Goal: Information Seeking & Learning: Check status

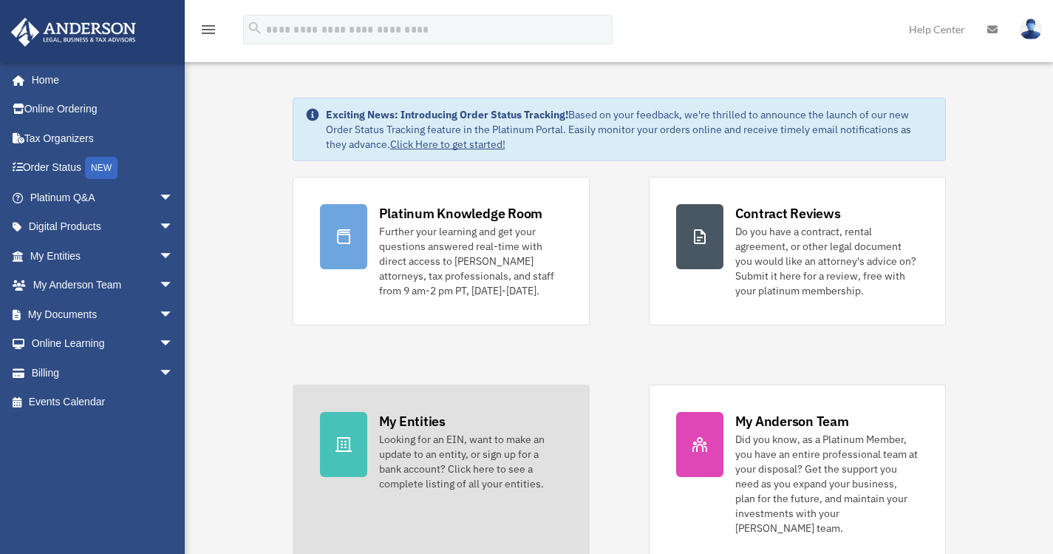
click at [412, 412] on div "My Entities" at bounding box center [412, 421] width 67 height 18
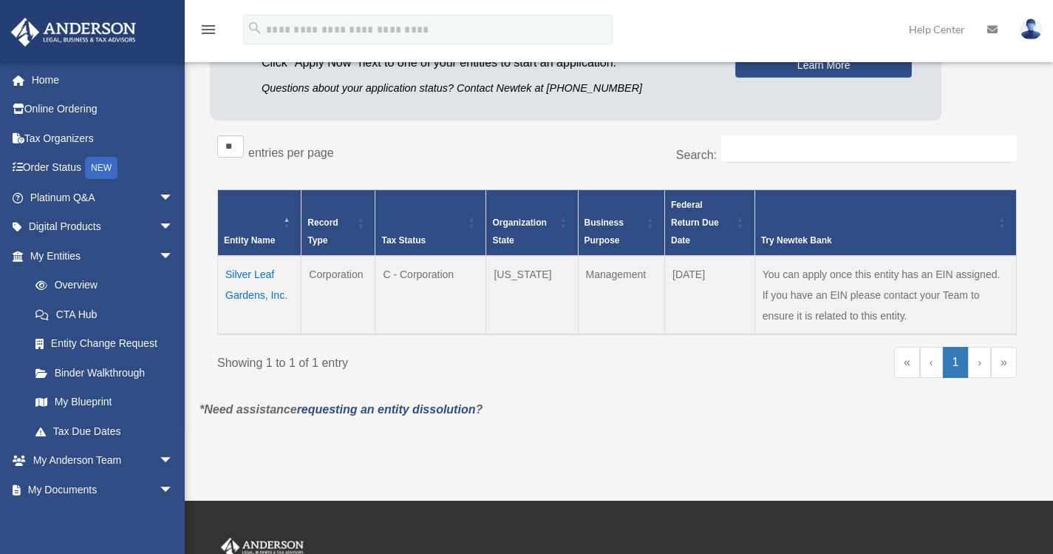
scroll to position [190, 0]
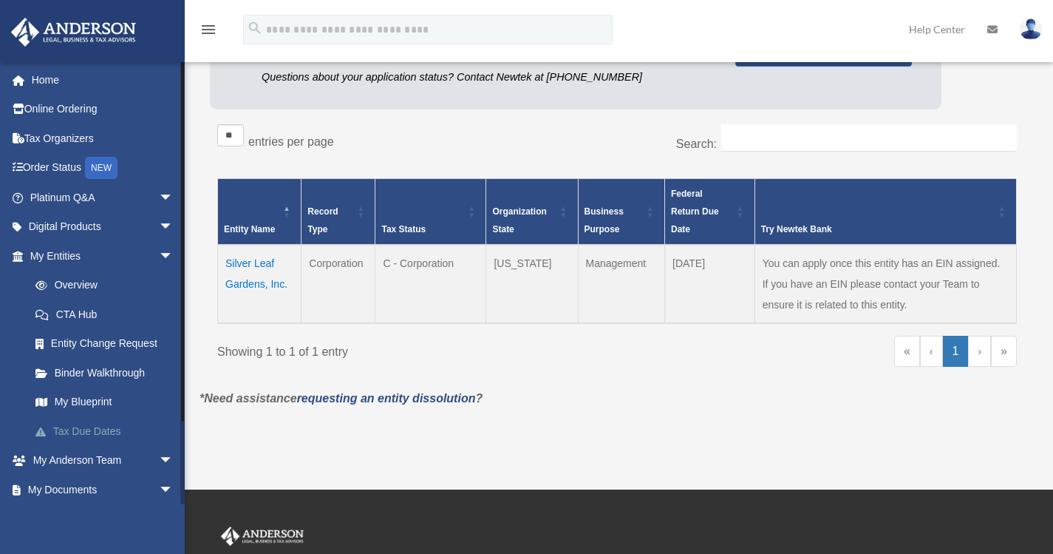
click at [98, 427] on link "Tax Due Dates" at bounding box center [108, 431] width 175 height 30
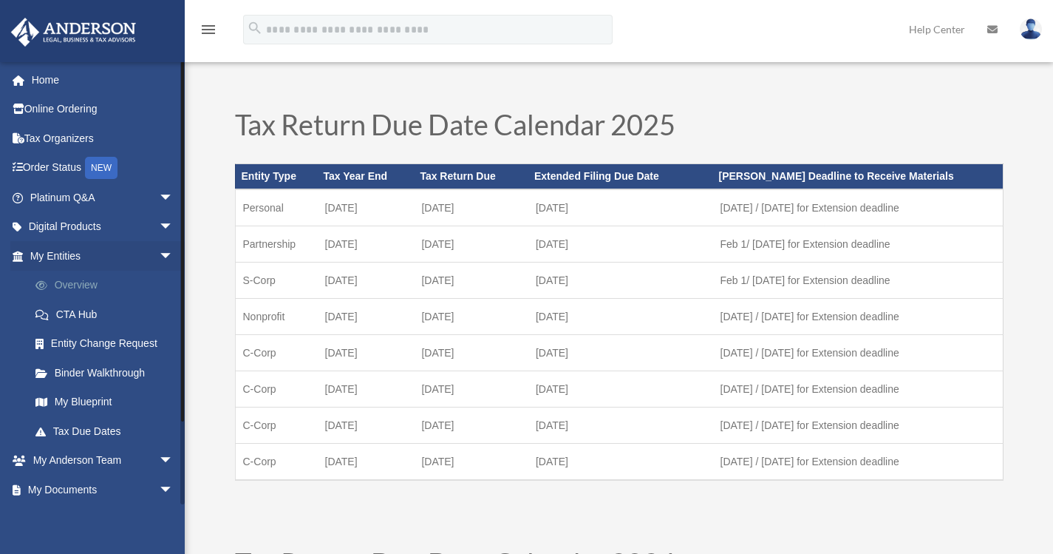
click at [75, 288] on link "Overview" at bounding box center [108, 286] width 175 height 30
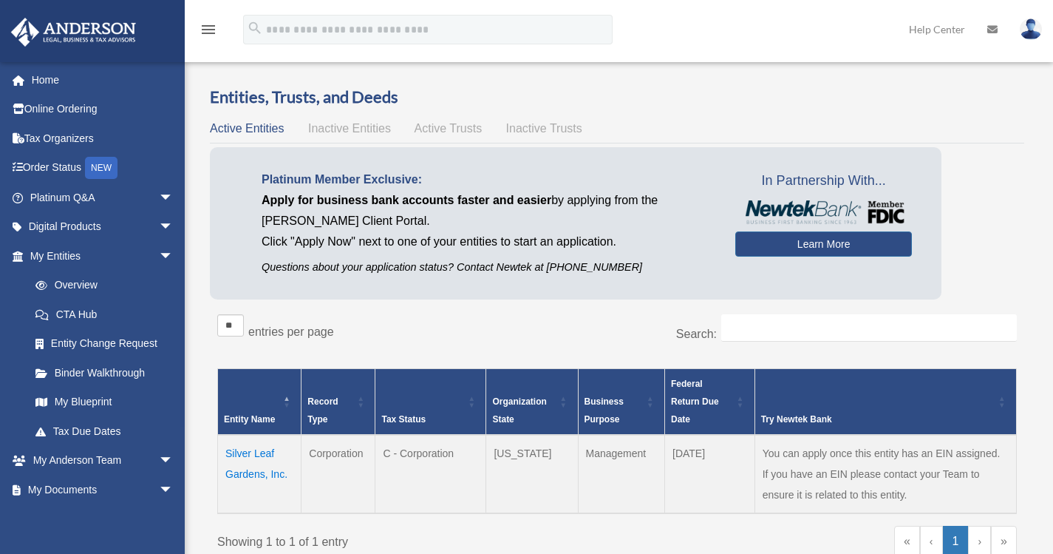
click at [248, 478] on td "Silver Leaf Gardens, Inc." at bounding box center [260, 474] width 84 height 78
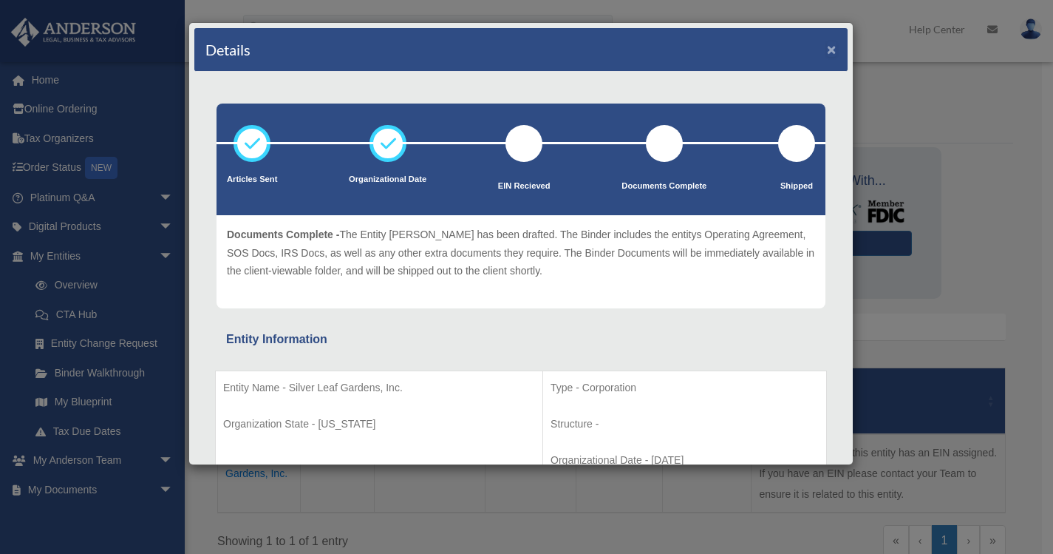
click at [827, 50] on button "×" at bounding box center [832, 49] width 10 height 16
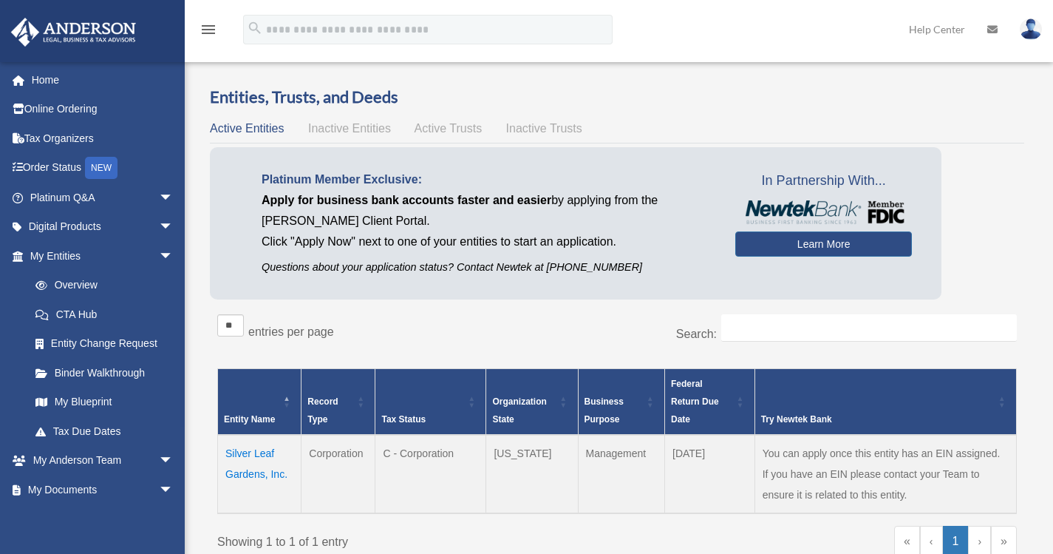
click at [1038, 183] on div "Entities, Trusts, and Deeds Active Entities Inactive Entities Active Trusts Ina…" at bounding box center [618, 332] width 858 height 493
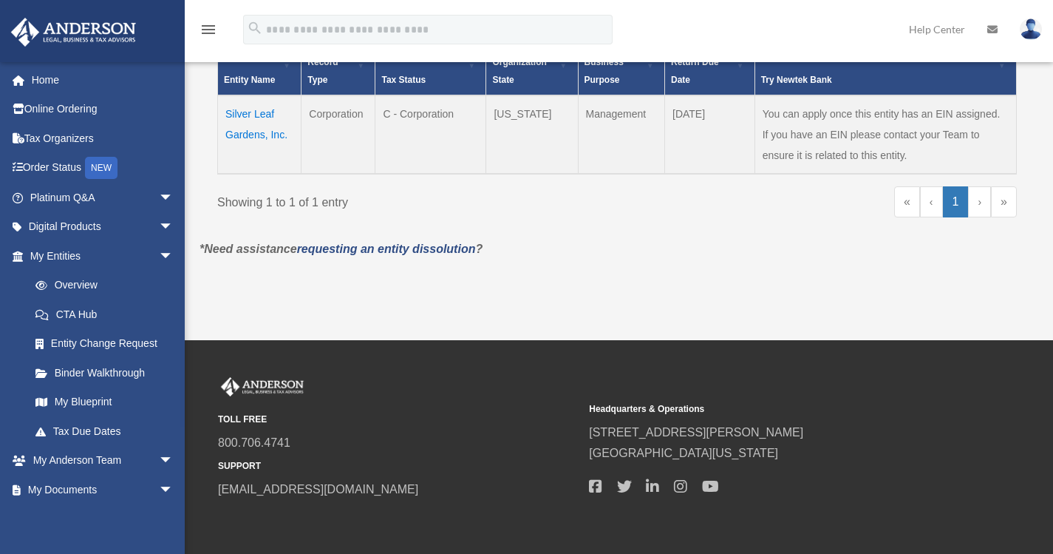
scroll to position [402, 0]
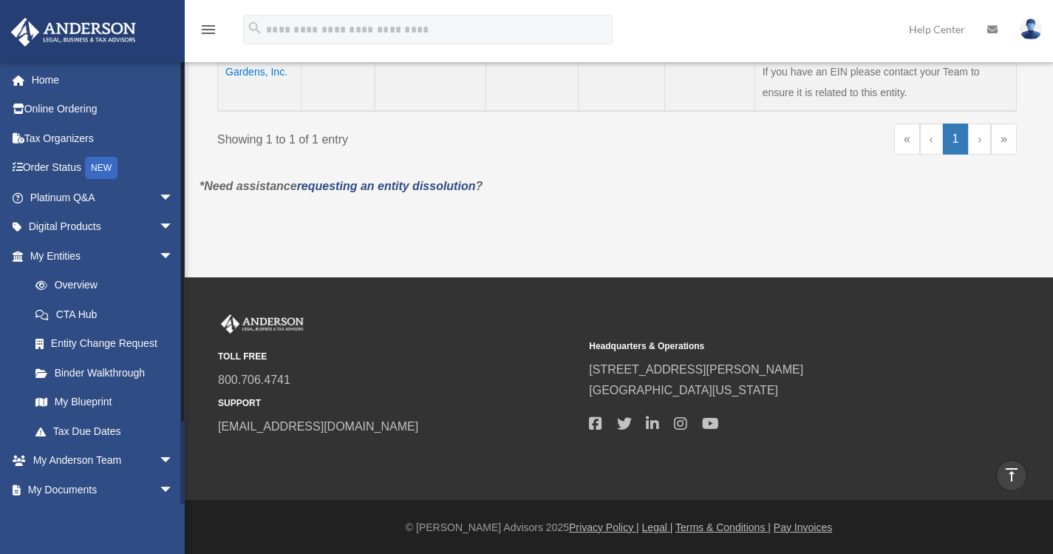
click at [0, 247] on li "My Entities arrow_drop_down Overview CTA Hub Entity Change Request Binder Walkt…" at bounding box center [98, 343] width 196 height 205
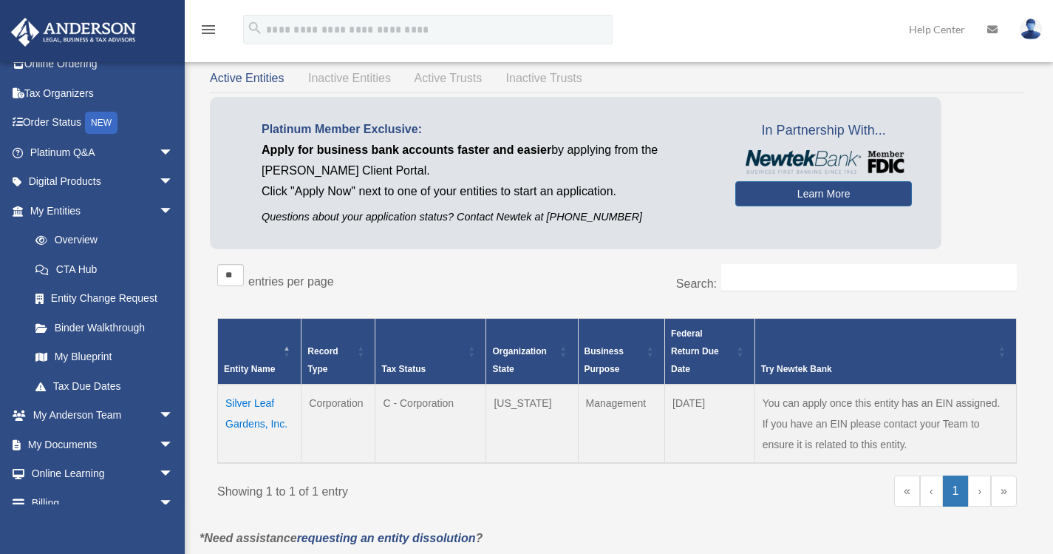
scroll to position [0, 0]
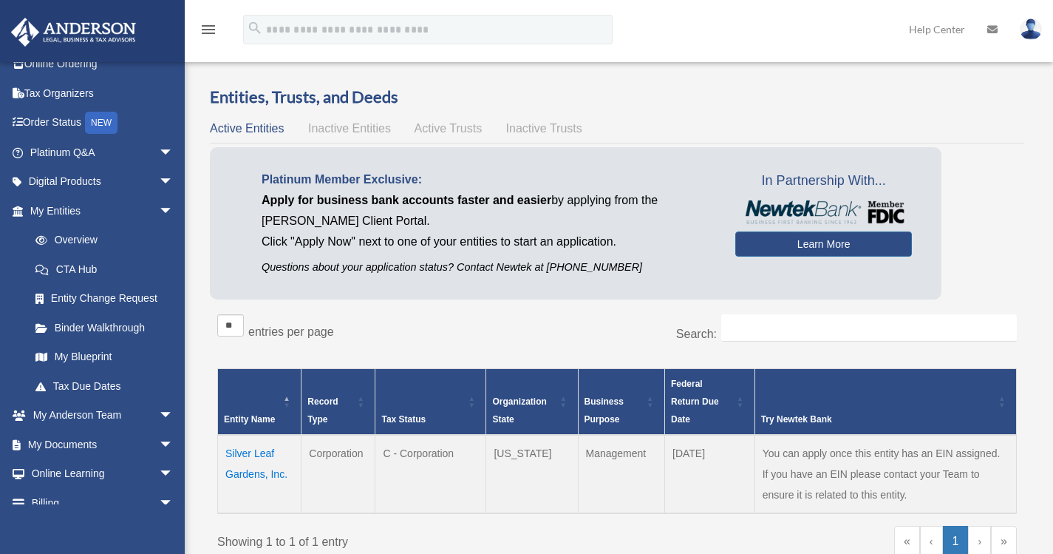
click at [248, 453] on td "Silver Leaf Gardens, Inc." at bounding box center [260, 474] width 84 height 78
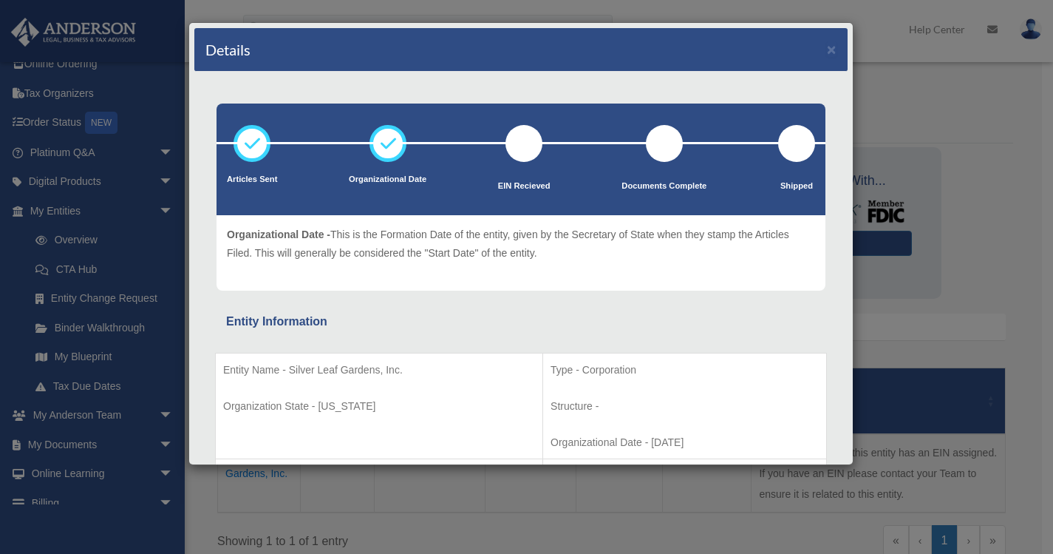
click at [815, 47] on div "Details ×" at bounding box center [520, 50] width 653 height 44
click at [827, 50] on button "×" at bounding box center [832, 49] width 10 height 16
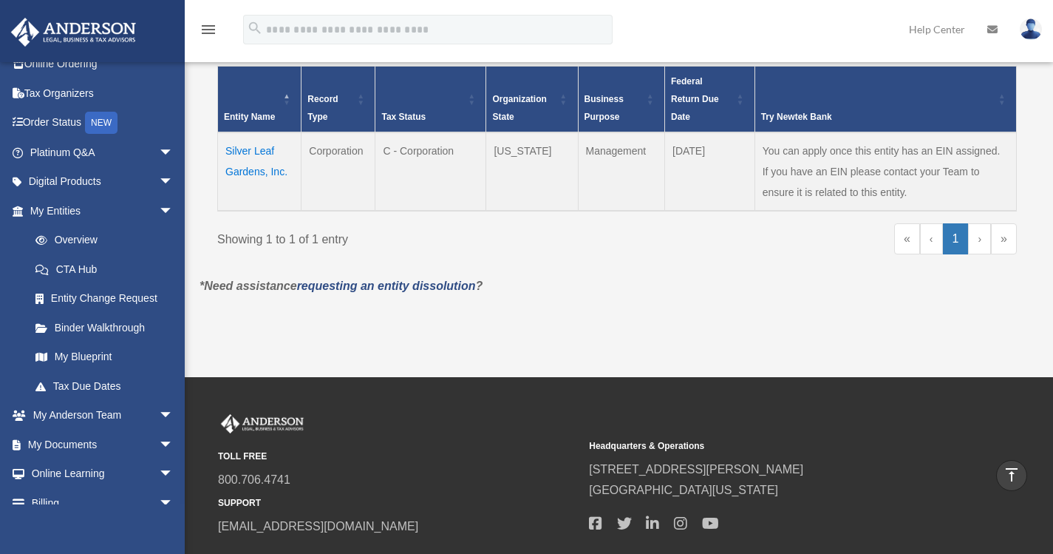
scroll to position [302, 0]
